Goal: Information Seeking & Learning: Stay updated

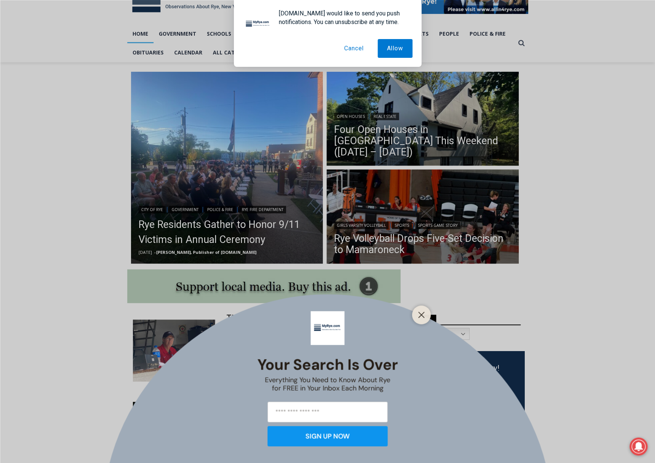
scroll to position [150, 0]
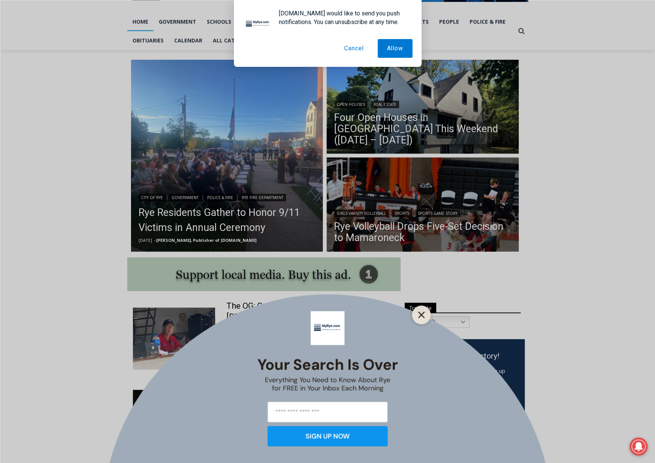
click at [421, 313] on icon "Close" at bounding box center [421, 314] width 7 height 7
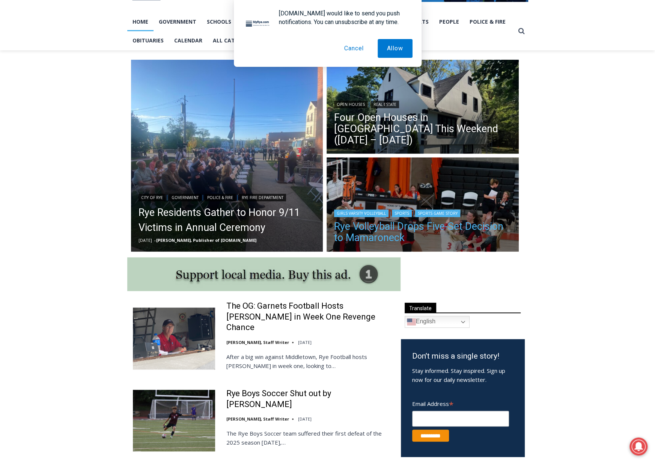
click at [414, 226] on link "Rye Volleyball Drops Five-Set Decision to Mamaroneck" at bounding box center [422, 232] width 177 height 23
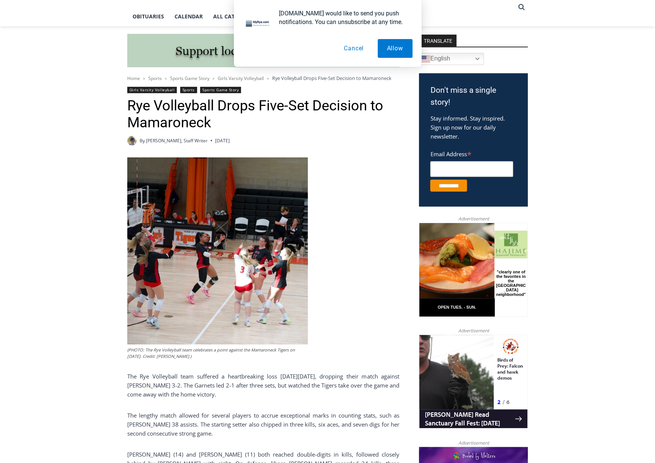
scroll to position [212, 0]
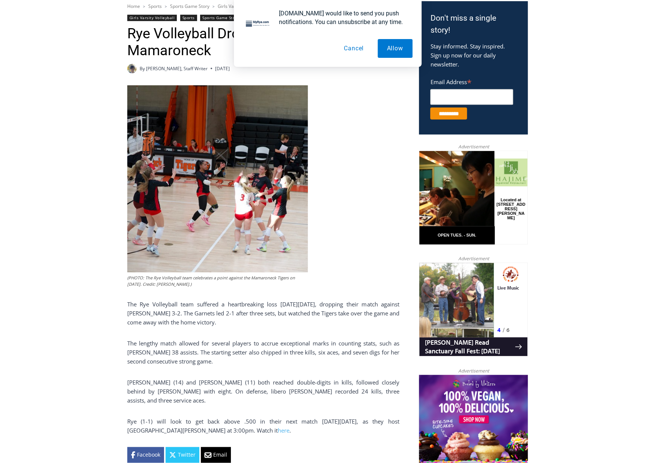
drag, startPoint x: 0, startPoint y: 0, endPoint x: 410, endPoint y: 240, distance: 475.4
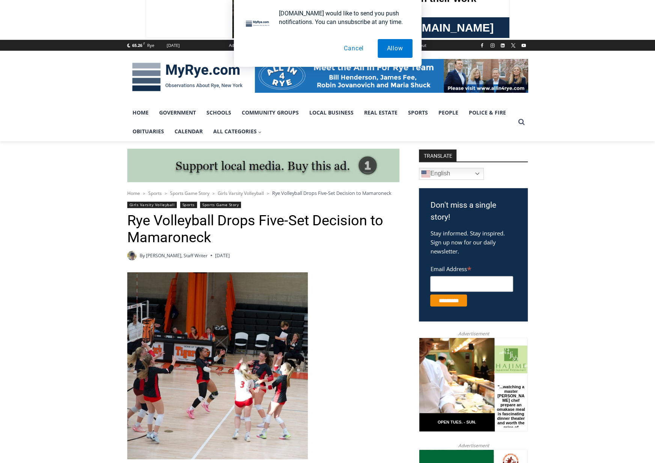
scroll to position [172, 0]
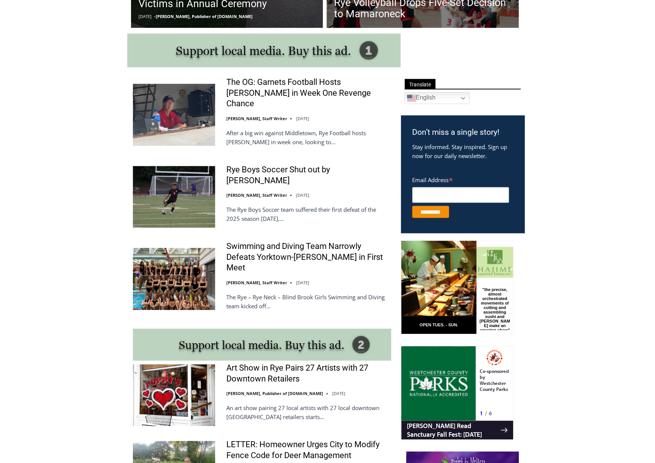
scroll to position [376, 0]
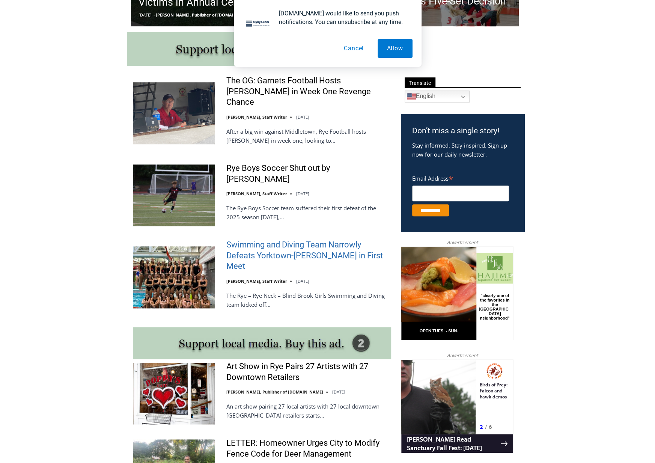
click at [300, 245] on link "Swimming and Diving Team Narrowly Defeats Yorktown-Somers in First Meet" at bounding box center [308, 256] width 165 height 32
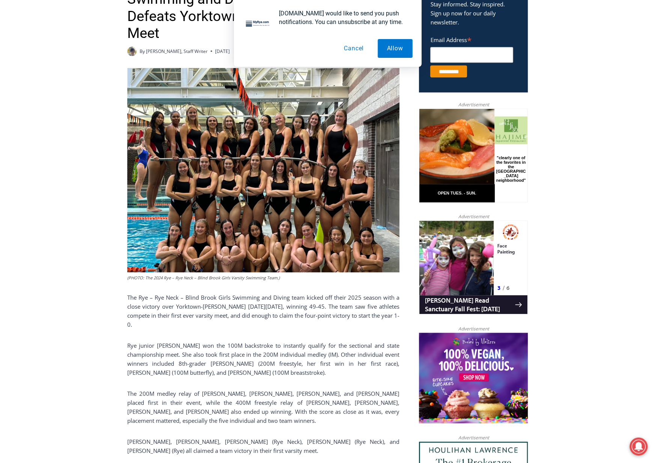
scroll to position [300, 0]
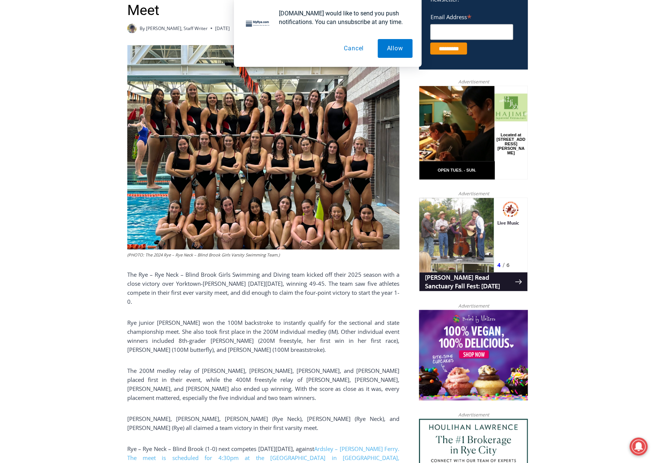
drag, startPoint x: 0, startPoint y: 0, endPoint x: 301, endPoint y: 258, distance: 396.1
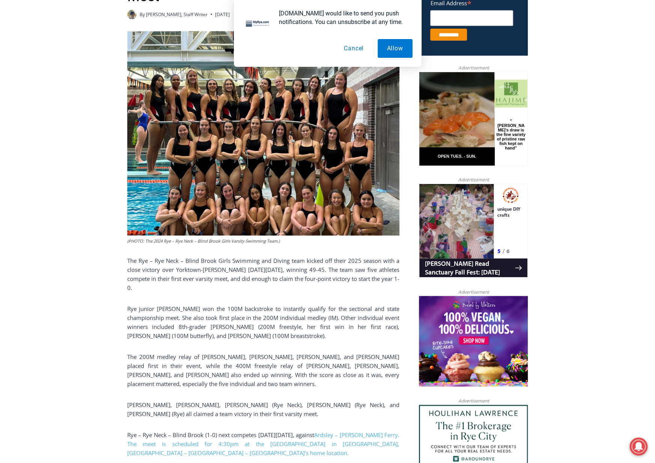
drag, startPoint x: 300, startPoint y: 254, endPoint x: 299, endPoint y: 265, distance: 10.6
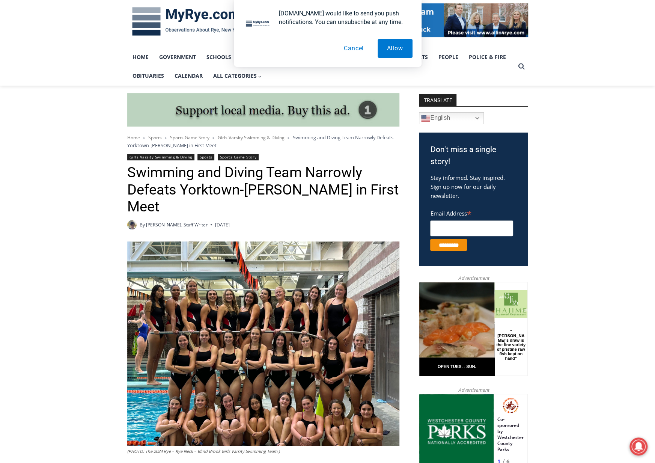
scroll to position [0, 0]
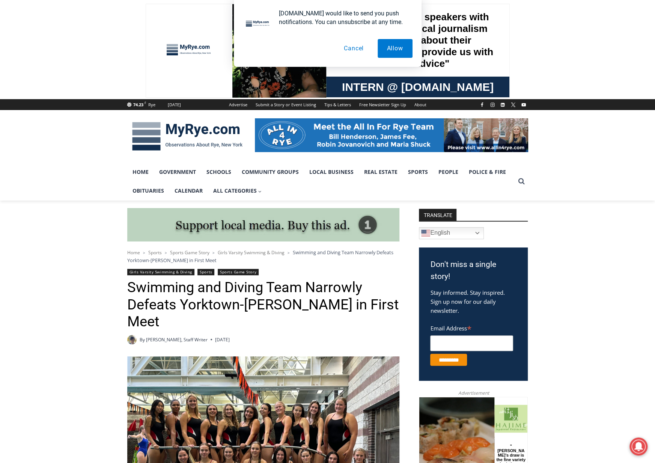
drag, startPoint x: 299, startPoint y: 265, endPoint x: 299, endPoint y: 161, distance: 103.7
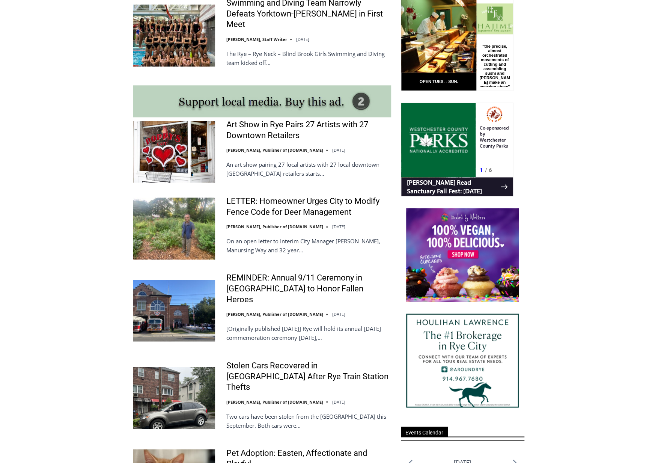
scroll to position [624, 0]
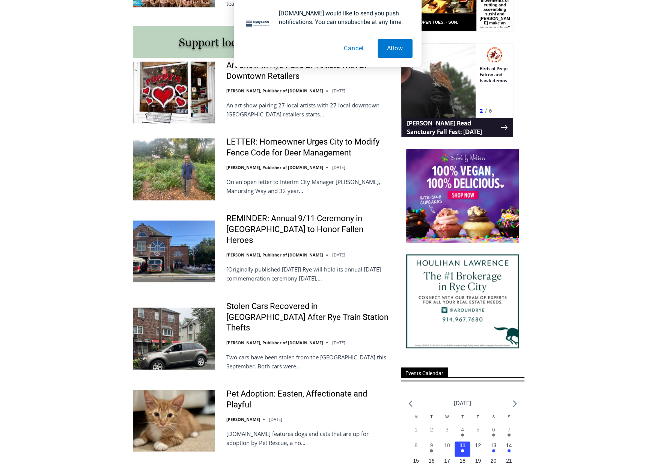
drag, startPoint x: 593, startPoint y: 275, endPoint x: 589, endPoint y: 307, distance: 32.6
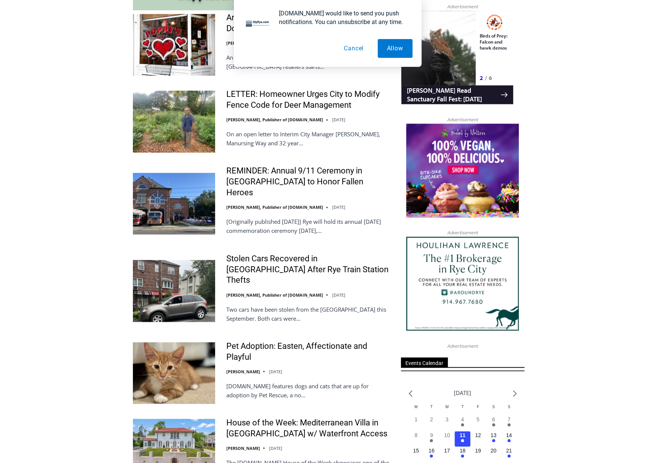
scroll to position [777, 0]
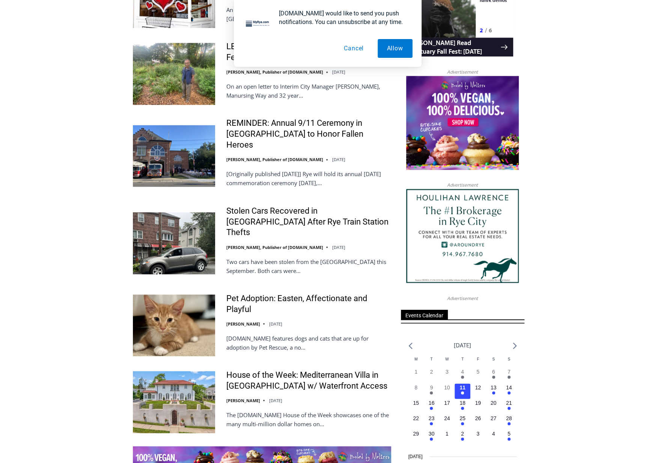
drag, startPoint x: 589, startPoint y: 307, endPoint x: 582, endPoint y: 355, distance: 48.5
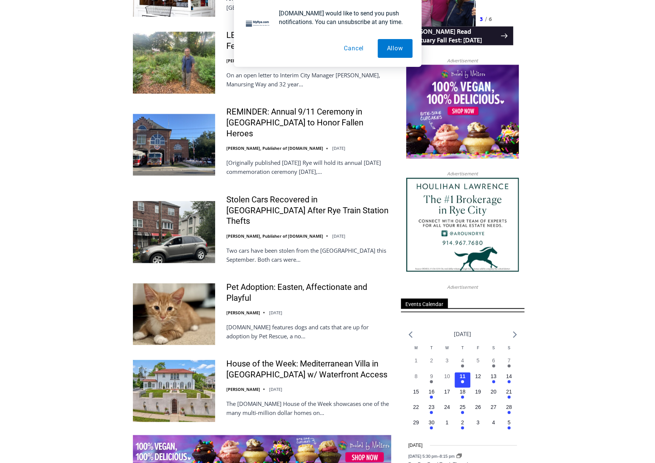
drag, startPoint x: 582, startPoint y: 355, endPoint x: 581, endPoint y: 370, distance: 15.0
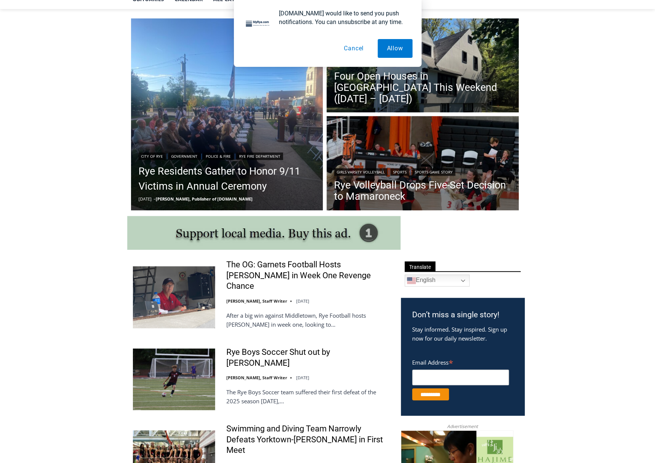
scroll to position [0, 0]
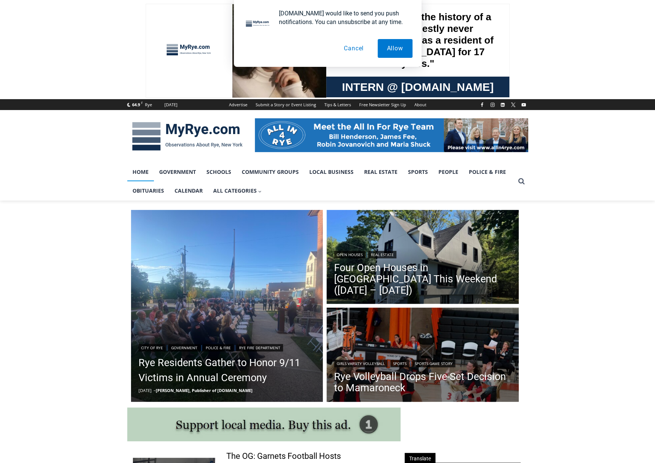
drag, startPoint x: 581, startPoint y: 369, endPoint x: 584, endPoint y: 167, distance: 202.1
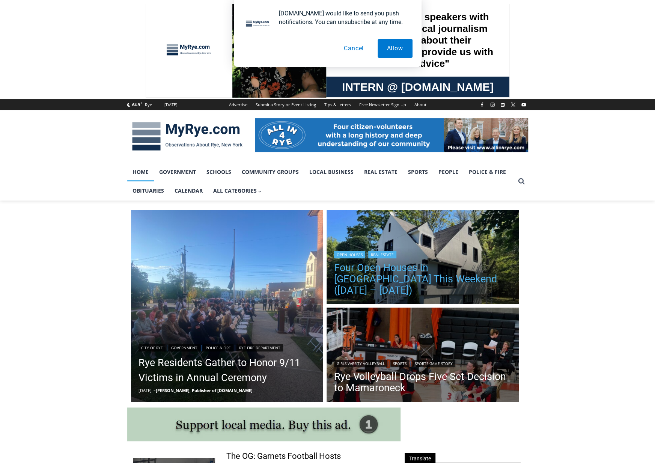
click at [451, 292] on link "Four Open Houses in [GEOGRAPHIC_DATA] This Weekend ([DATE] – [DATE])" at bounding box center [422, 279] width 177 height 34
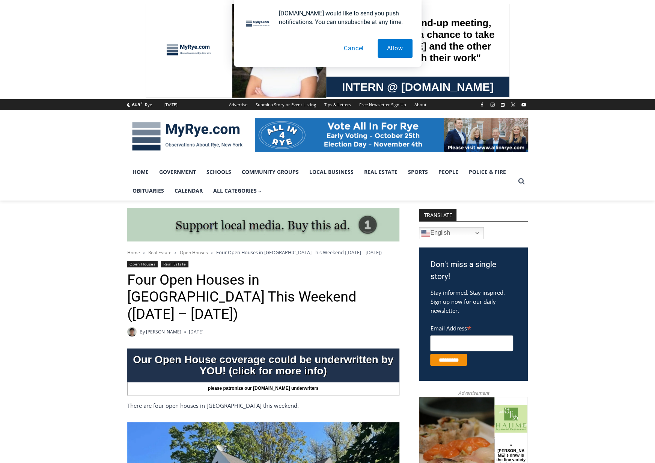
drag, startPoint x: 654, startPoint y: 356, endPoint x: 625, endPoint y: 184, distance: 174.4
